Goal: Task Accomplishment & Management: Manage account settings

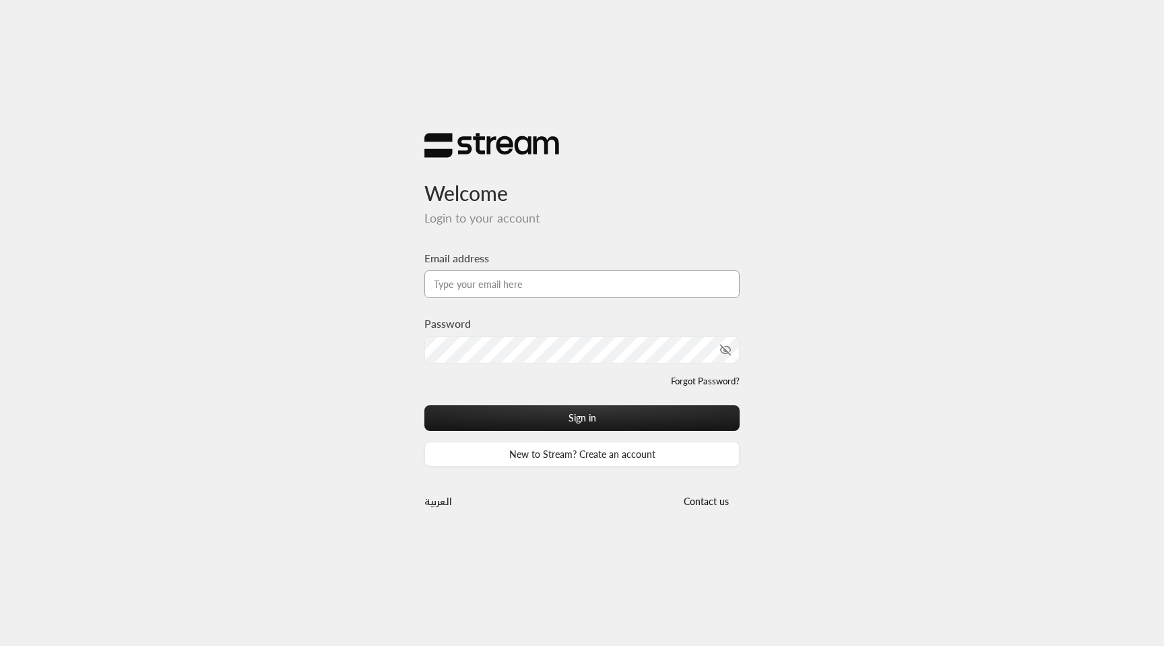
click at [574, 276] on input "Email address" at bounding box center [582, 284] width 315 height 28
click at [547, 291] on input "Email address" at bounding box center [582, 284] width 315 height 28
click at [559, 274] on input "Email address" at bounding box center [582, 284] width 315 height 28
type input "[EMAIL_ADDRESS][DOMAIN_NAME]"
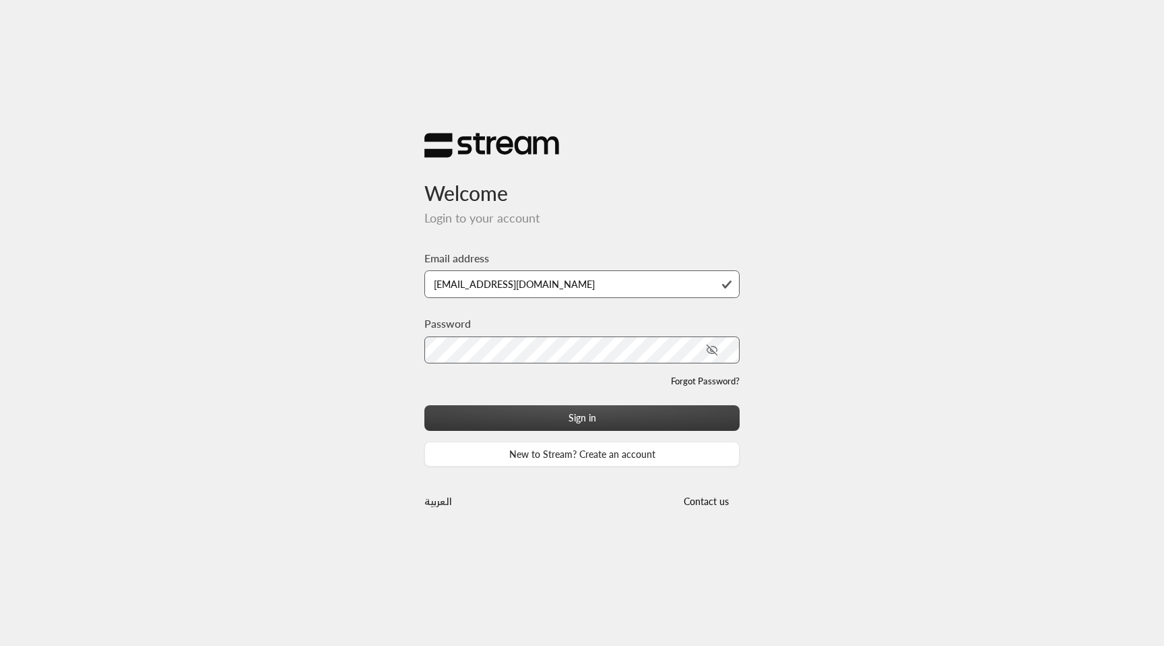
click at [627, 423] on button "Sign in" at bounding box center [582, 417] width 315 height 25
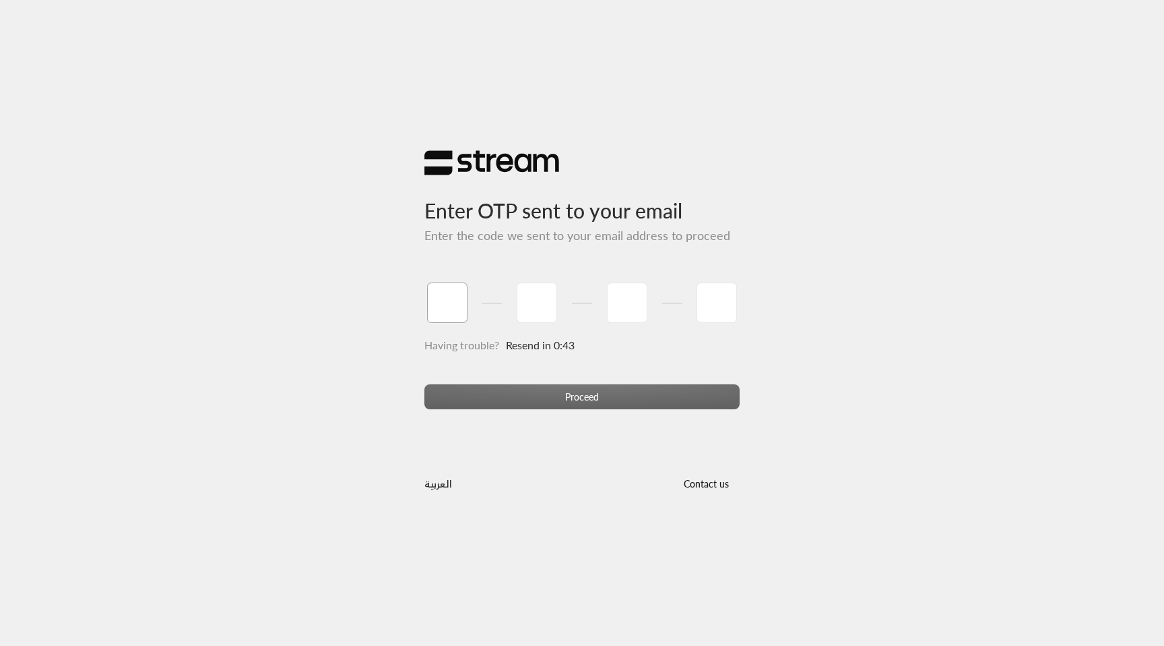
paste input "9"
type input "9"
type input "7"
